Goal: Find specific page/section: Find specific page/section

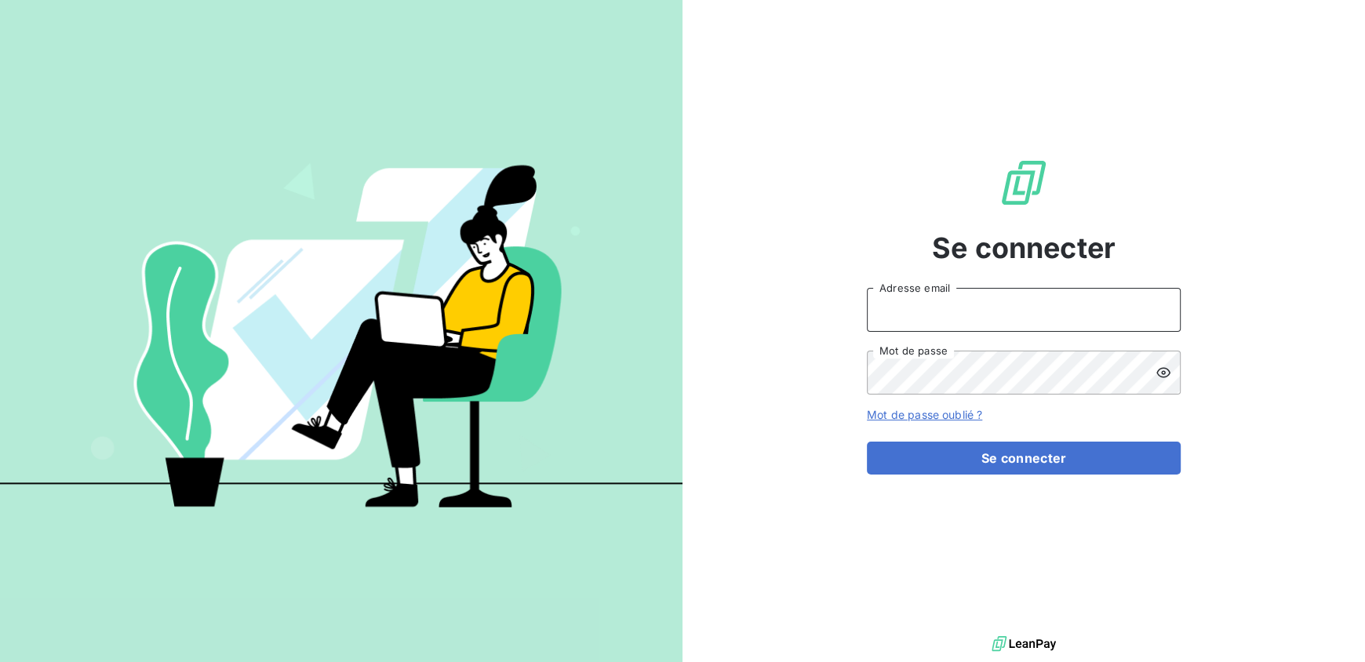
click at [1079, 326] on input "Adresse email" at bounding box center [1024, 310] width 314 height 44
type input "[PERSON_NAME][EMAIL_ADDRESS][DOMAIN_NAME]"
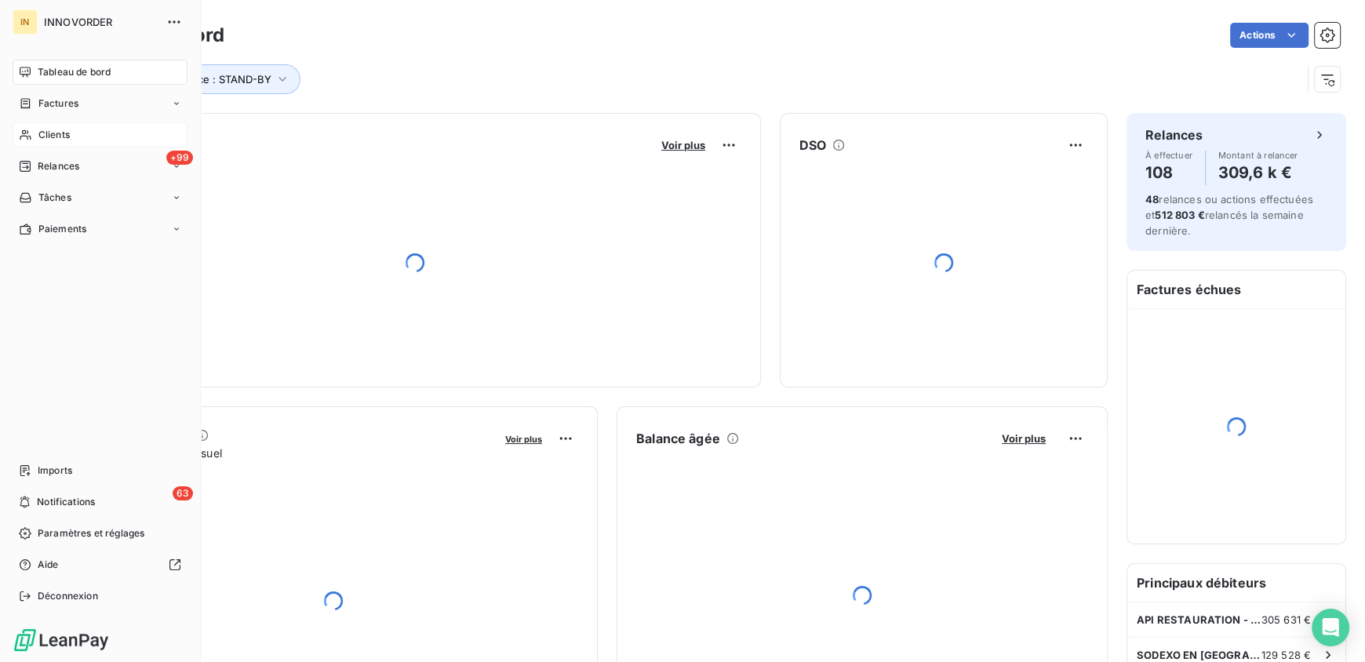
click at [45, 133] on span "Clients" at bounding box center [53, 135] width 31 height 14
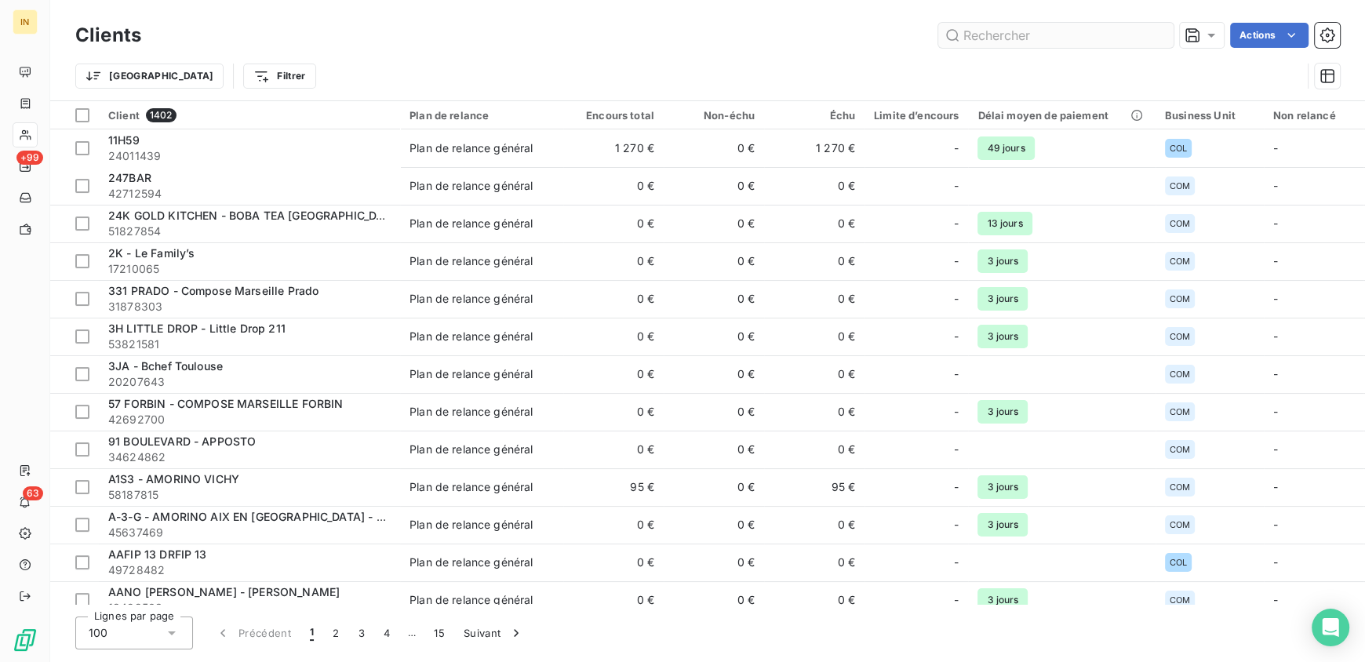
click at [1023, 29] on input "text" at bounding box center [1055, 35] width 235 height 25
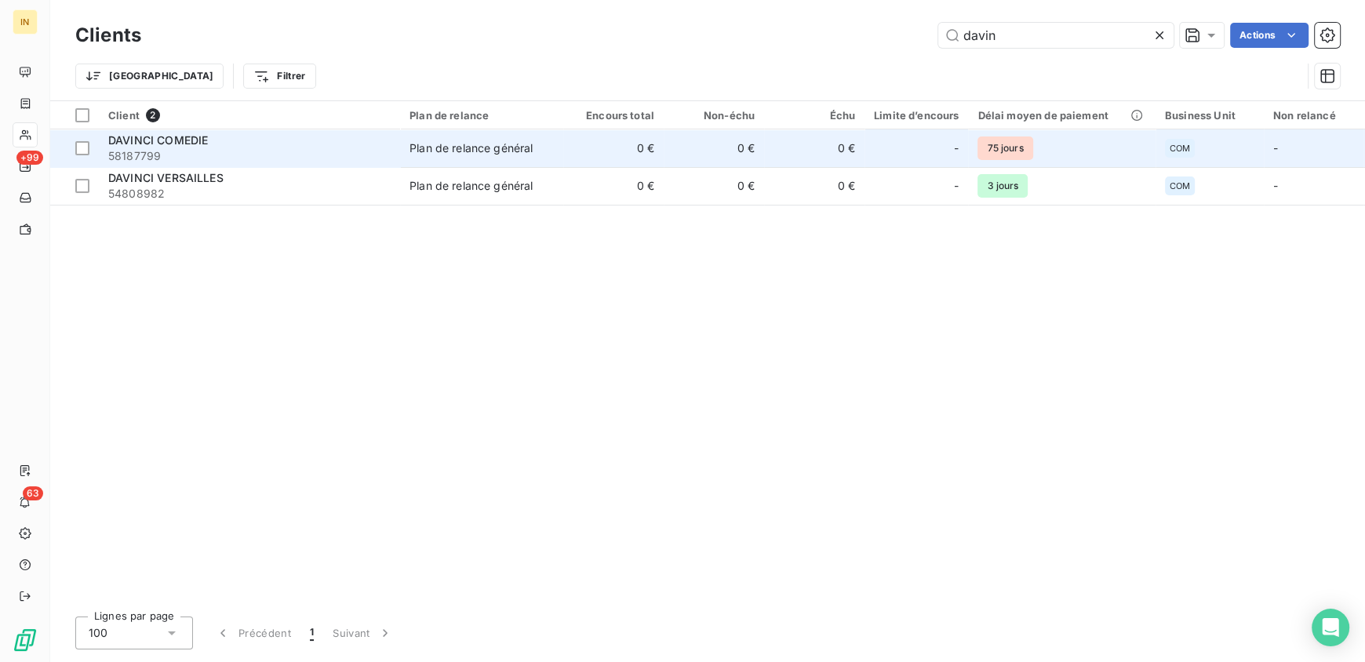
type input "davin"
click at [221, 136] on div "DAVINCI COMEDIE" at bounding box center [249, 141] width 282 height 16
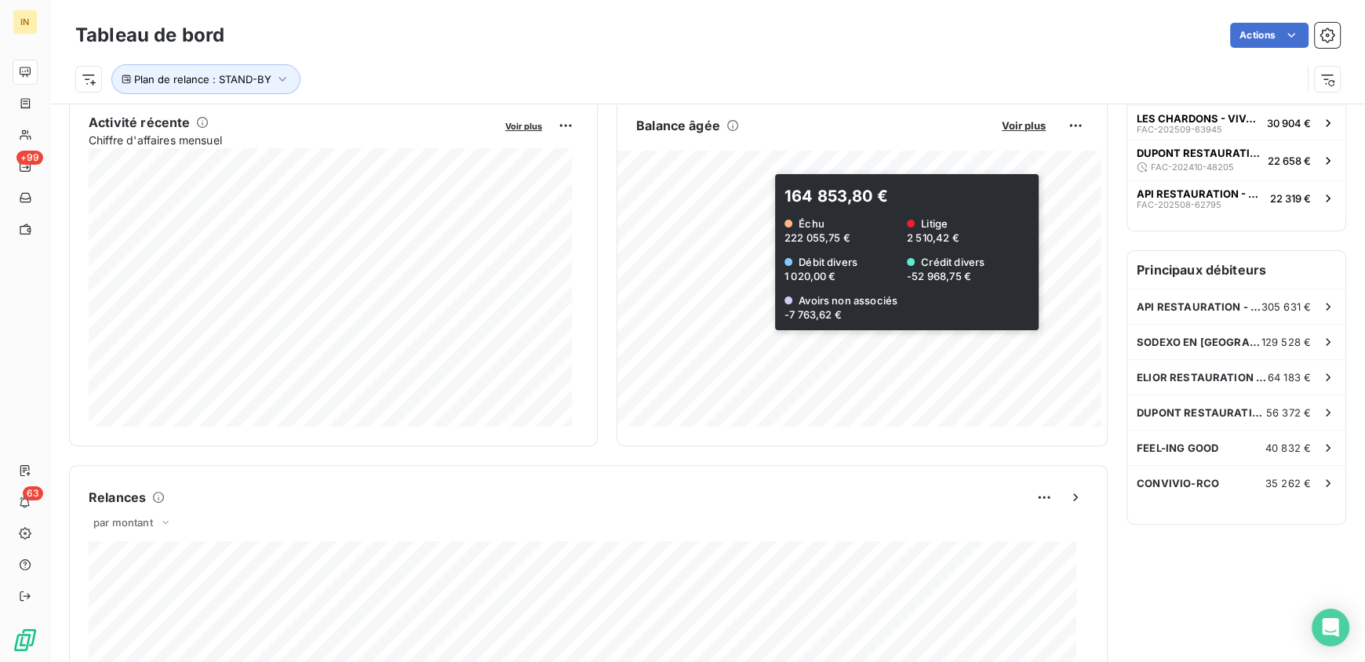
scroll to position [314, 0]
